Goal: Transaction & Acquisition: Register for event/course

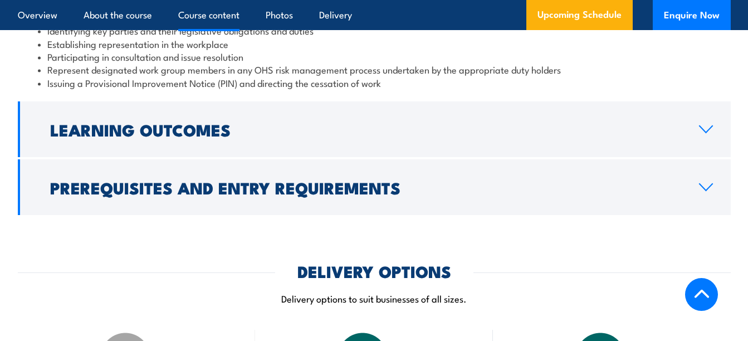
scroll to position [1225, 0]
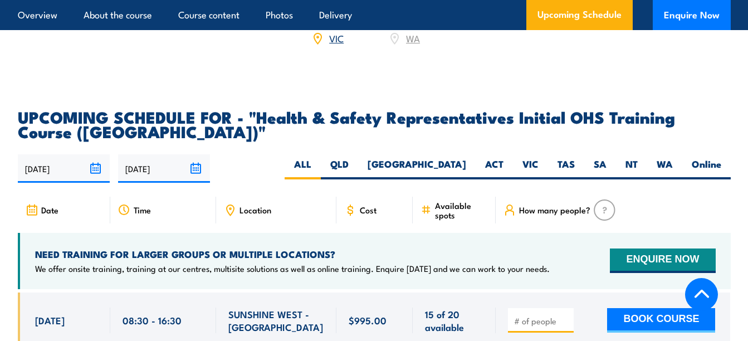
scroll to position [1837, 0]
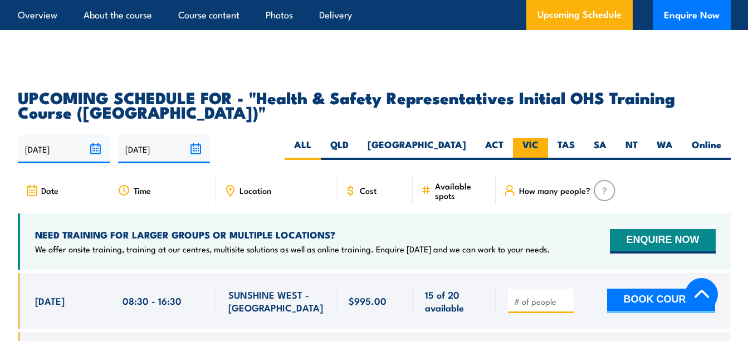
click at [537, 138] on label "VIC" at bounding box center [530, 149] width 35 height 22
click at [538, 138] on input "VIC" at bounding box center [541, 141] width 7 height 7
radio input "true"
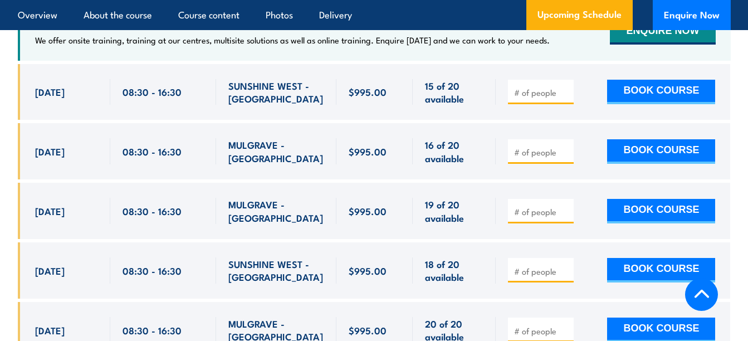
scroll to position [2021, 0]
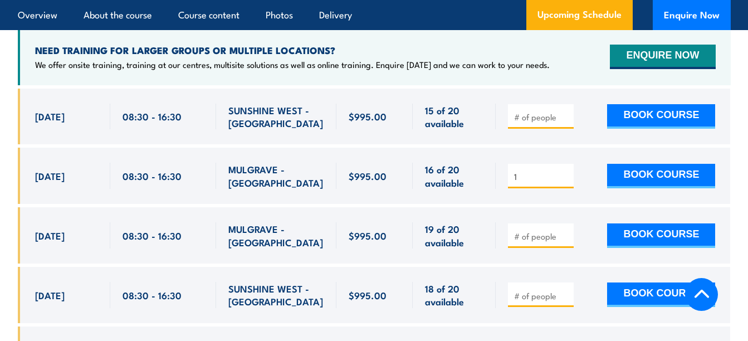
type input "1"
click at [564, 171] on input "1" at bounding box center [542, 176] width 56 height 11
click at [618, 164] on button "BOOK COURSE" at bounding box center [661, 176] width 108 height 24
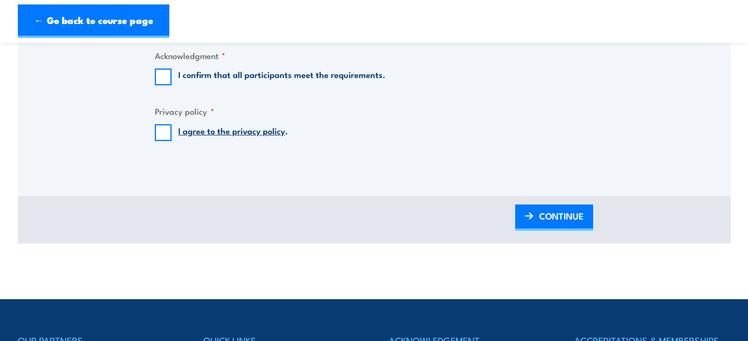
scroll to position [779, 0]
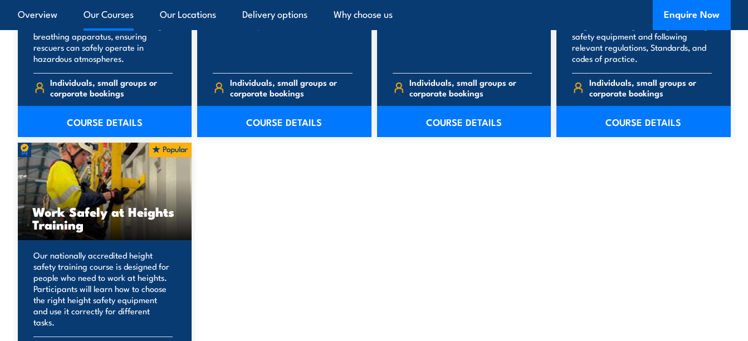
scroll to position [1392, 0]
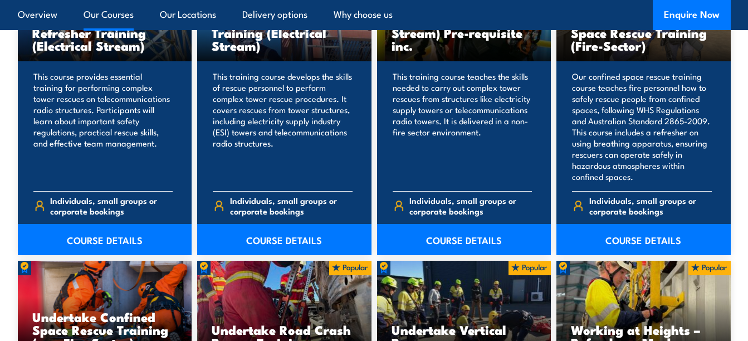
click at [115, 13] on link "Our Courses" at bounding box center [109, 15] width 50 height 30
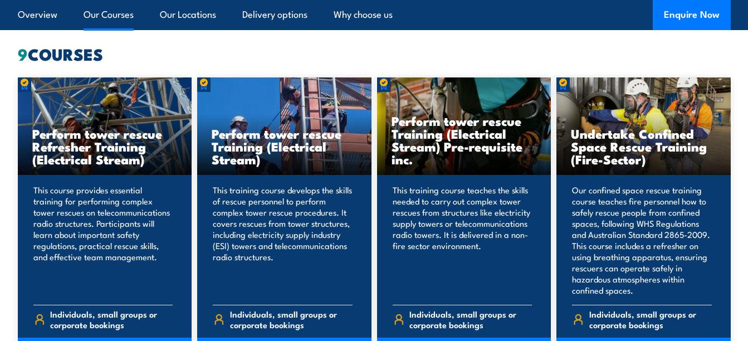
scroll to position [810, 0]
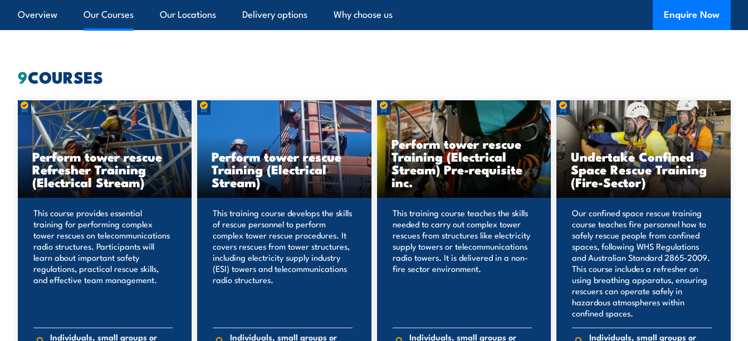
click at [91, 9] on link "Our Courses" at bounding box center [109, 15] width 50 height 30
